Goal: Find specific page/section: Find specific page/section

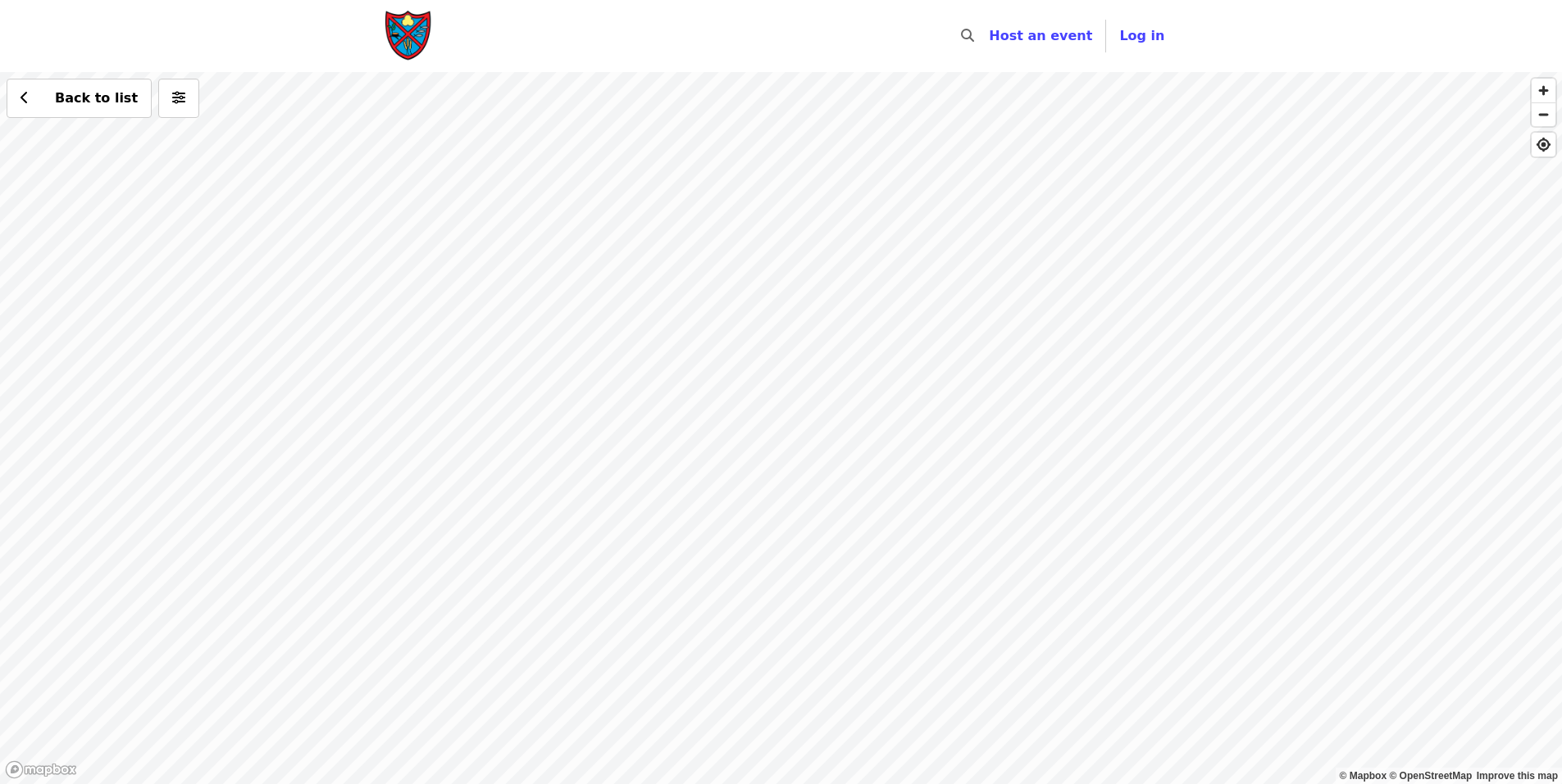
click at [944, 399] on div "Back to list" at bounding box center [781, 429] width 1562 height 713
drag, startPoint x: 1258, startPoint y: 485, endPoint x: 782, endPoint y: 615, distance: 493.4
click at [782, 615] on div "Back to list" at bounding box center [781, 429] width 1562 height 713
click at [1044, 317] on div "Back to list" at bounding box center [781, 429] width 1562 height 713
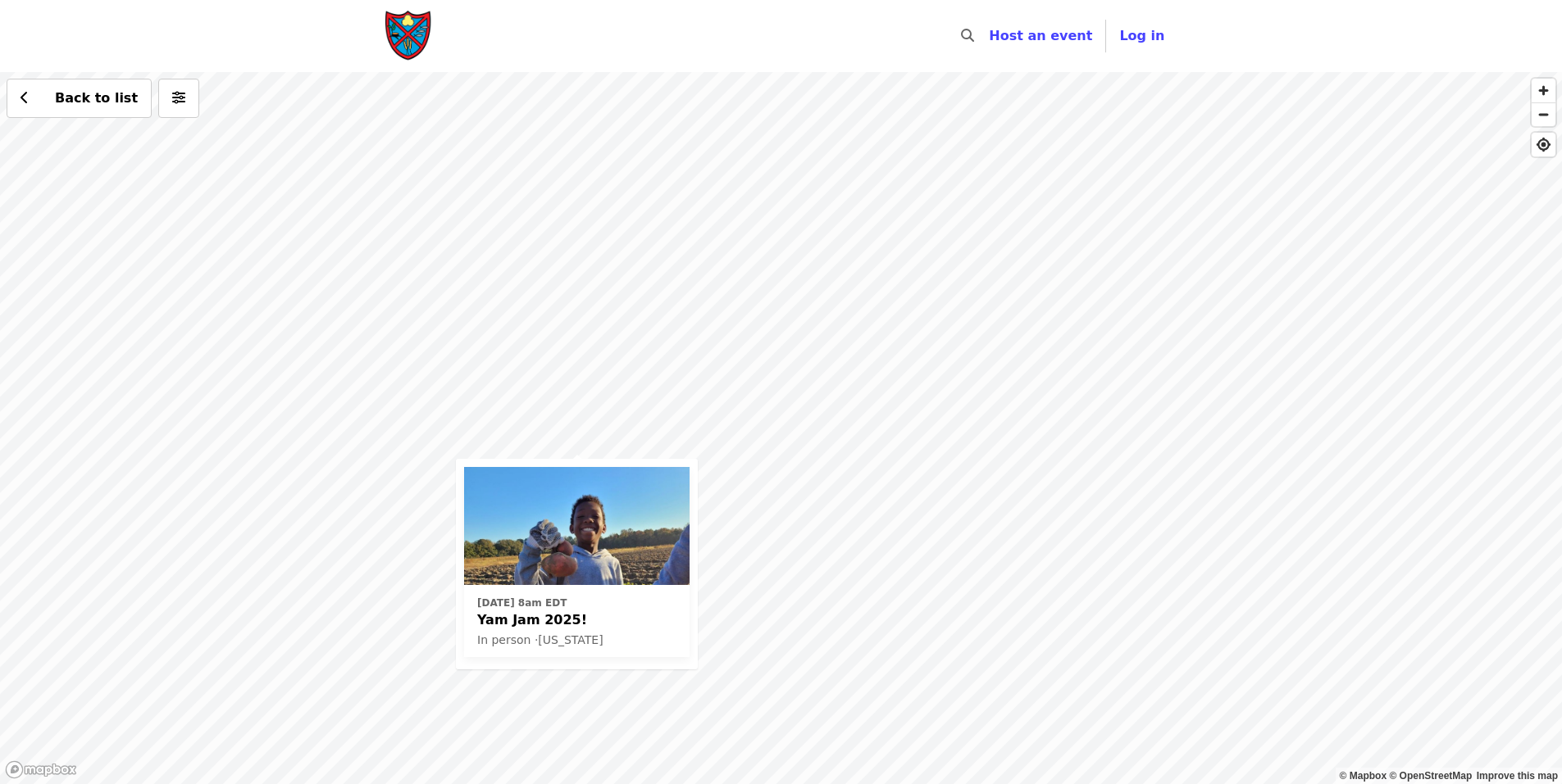
drag, startPoint x: 1079, startPoint y: 224, endPoint x: 1089, endPoint y: 541, distance: 317.2
click at [1084, 551] on div "[DATE] 8am EDT Yam Jam 2025! In person · [US_STATE] Back to list" at bounding box center [781, 429] width 1562 height 713
click at [1543, 116] on span "button" at bounding box center [1544, 114] width 24 height 23
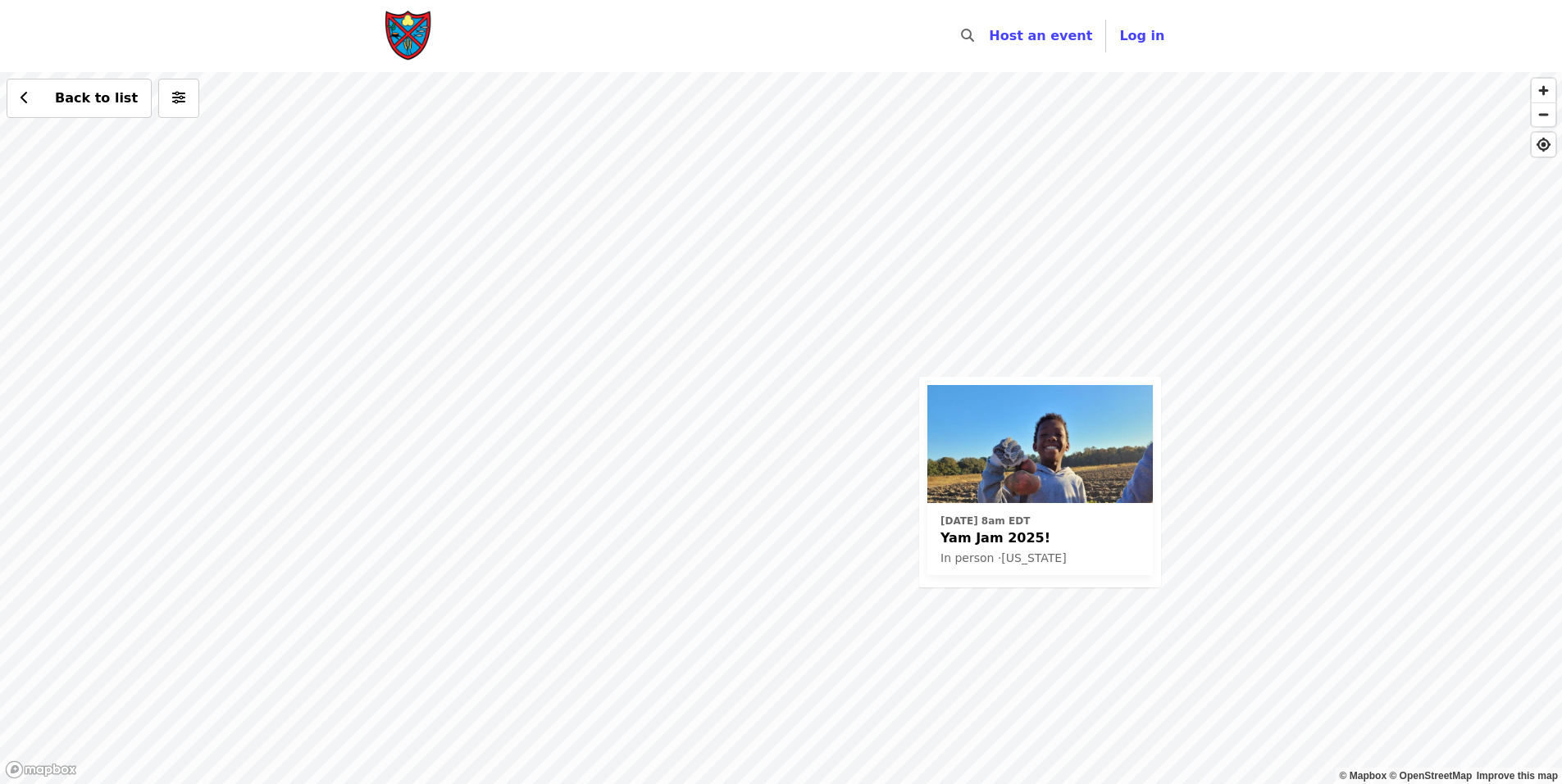
drag, startPoint x: 951, startPoint y: 599, endPoint x: 1315, endPoint y: 529, distance: 370.7
click at [1315, 529] on div "Sat, Oct 4 @ 8am EDT Yam Jam 2025! In person · North Carolina Back to list" at bounding box center [781, 429] width 1562 height 713
click at [1540, 115] on span "button" at bounding box center [1544, 114] width 24 height 23
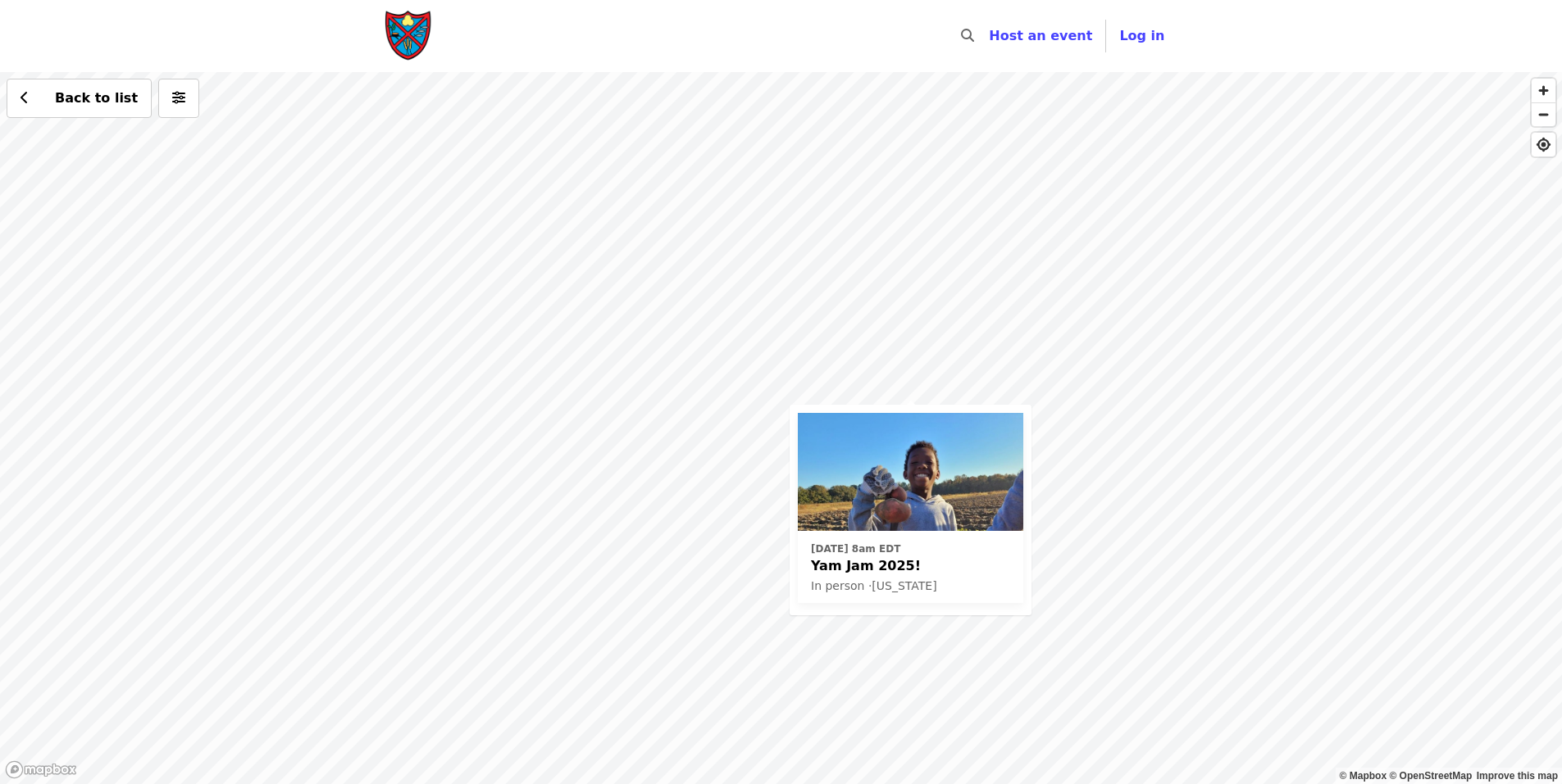
click at [189, 647] on div "Sat, Oct 4 @ 8am EDT Yam Jam 2025! In person · North Carolina Back to list" at bounding box center [781, 429] width 1562 height 713
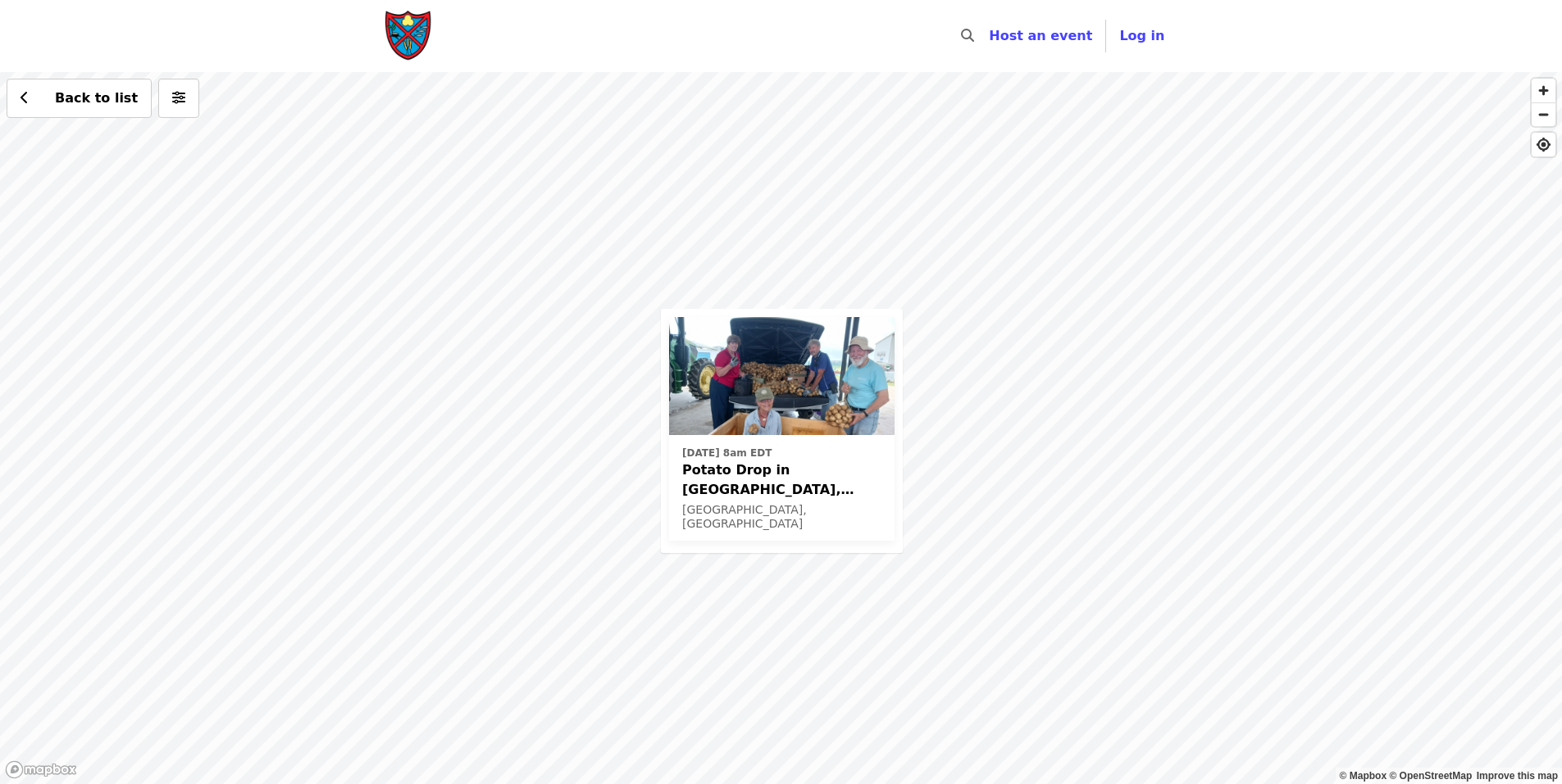
click at [753, 424] on img at bounding box center [781, 376] width 225 height 118
